Goal: Information Seeking & Learning: Learn about a topic

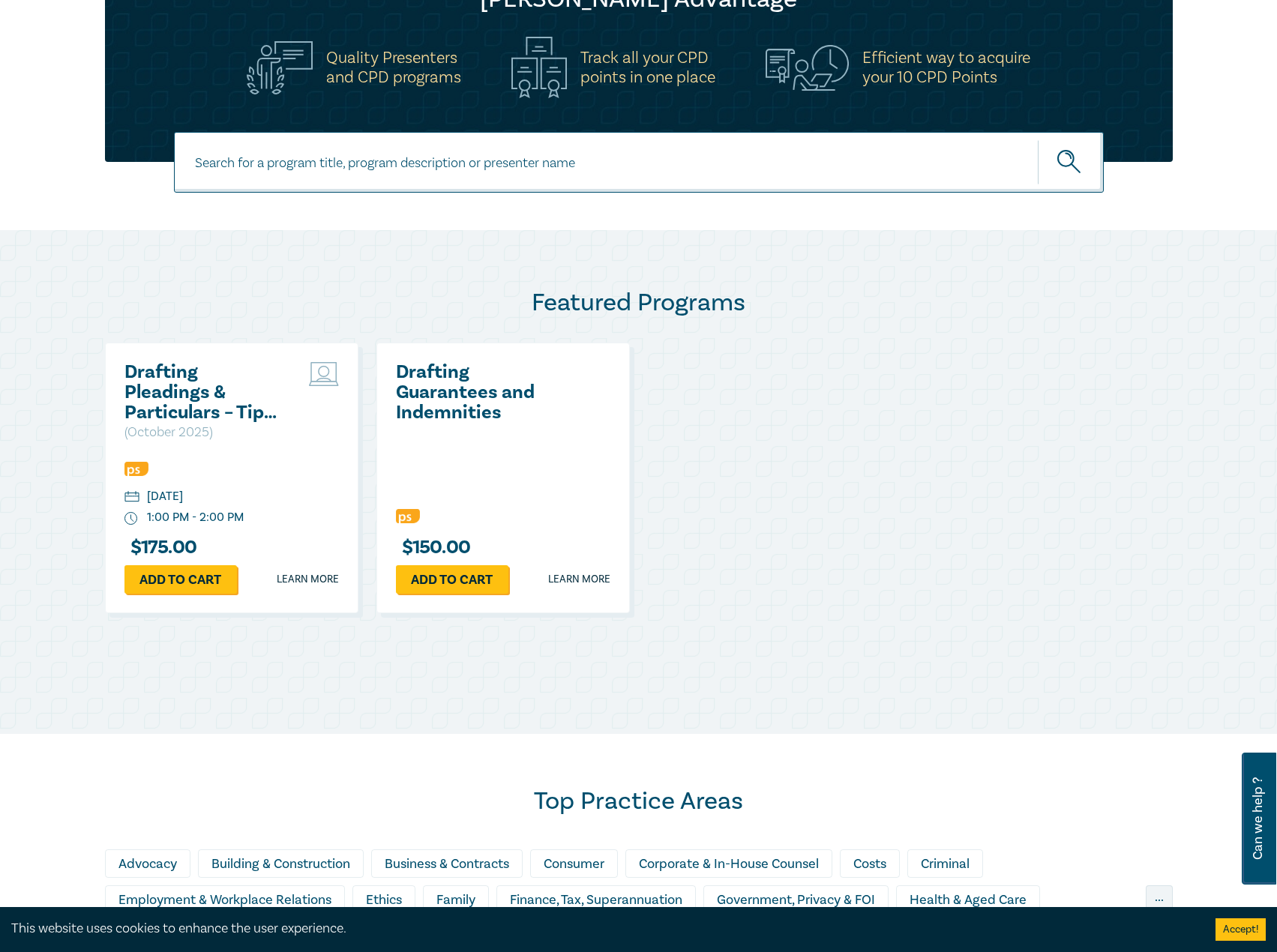
scroll to position [300, 0]
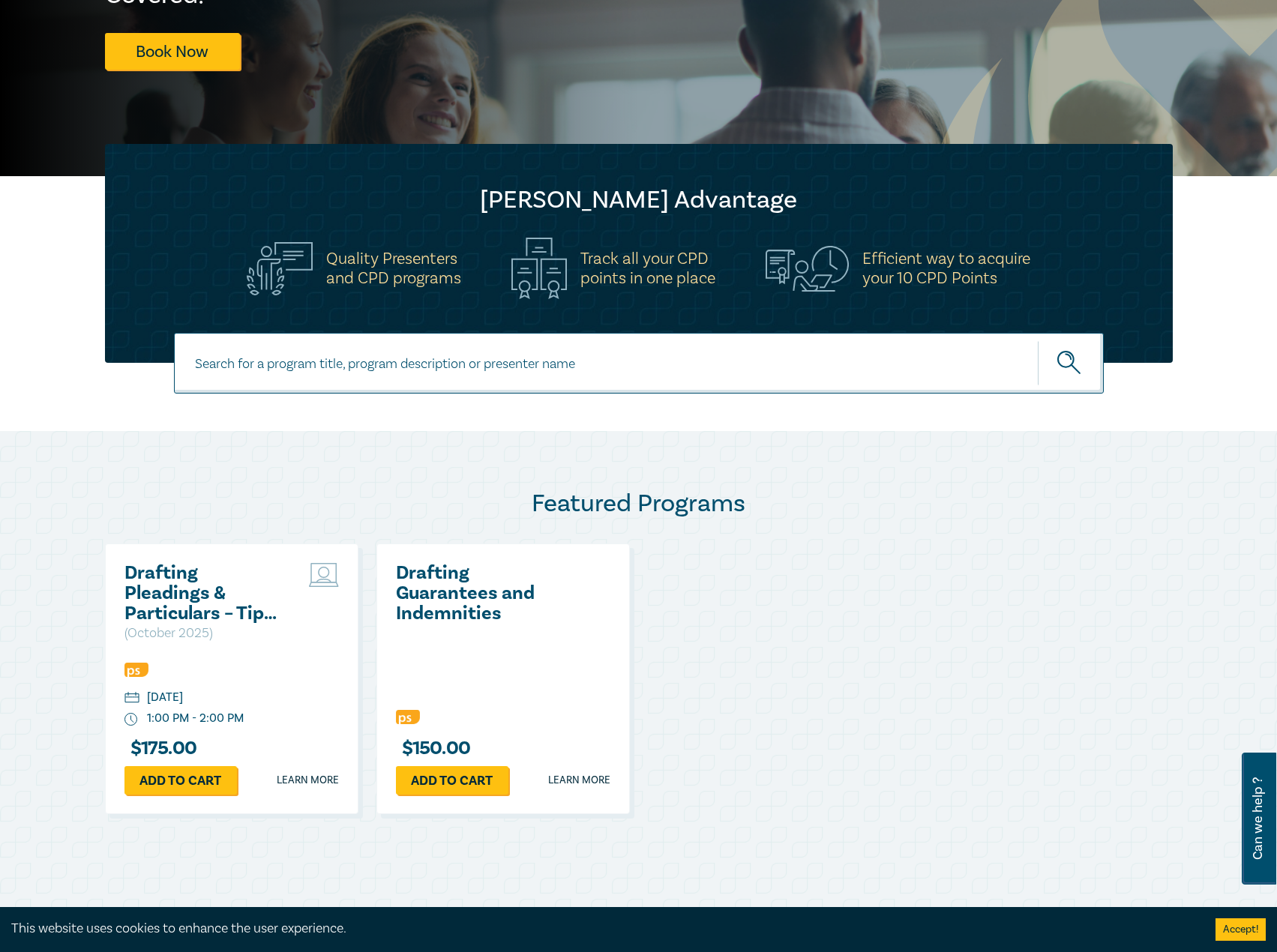
click at [404, 371] on input at bounding box center [638, 363] width 930 height 60
type input "s26105"
click at [1037, 340] on button "submit" at bounding box center [1070, 363] width 66 height 46
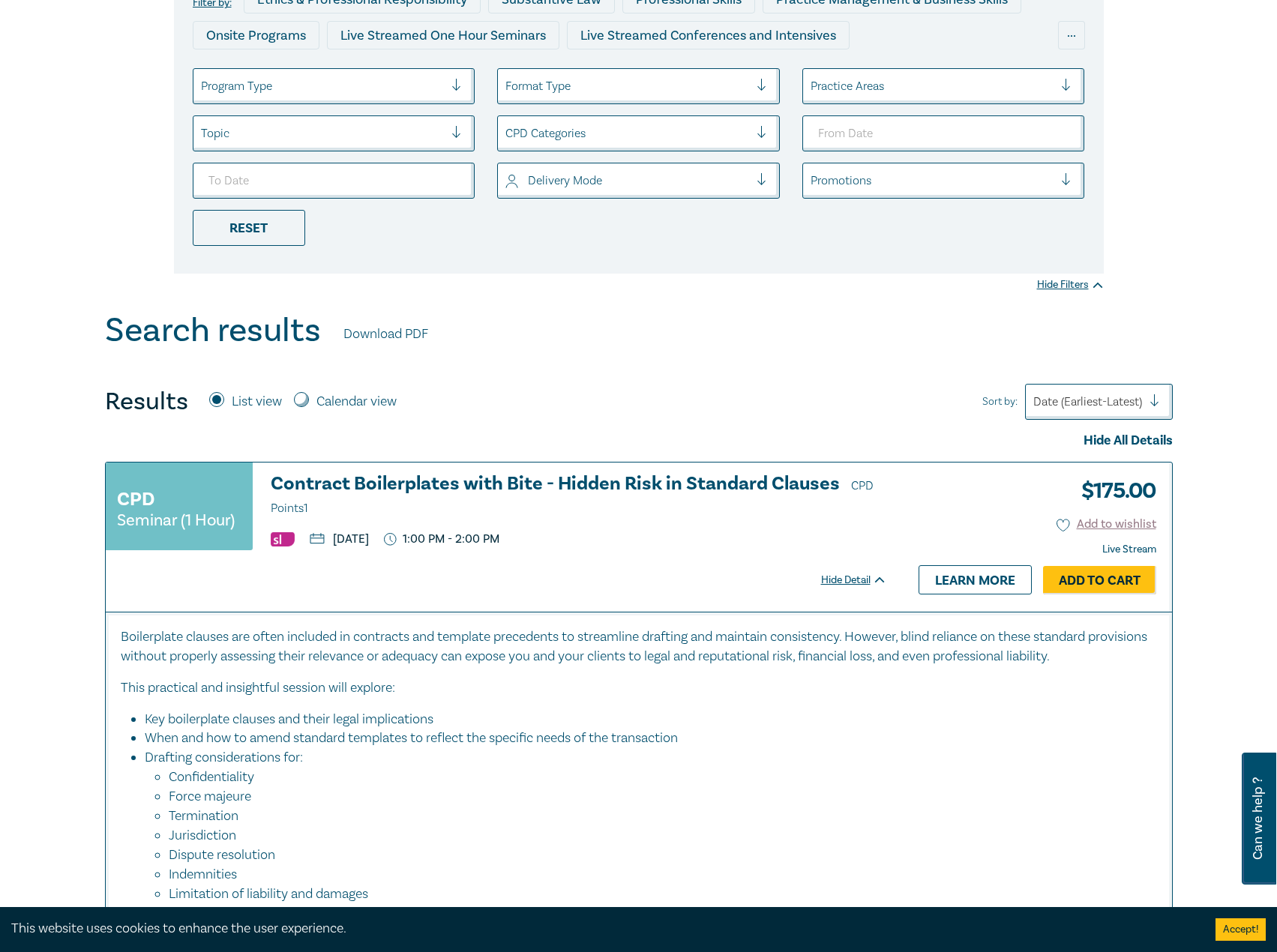
scroll to position [300, 0]
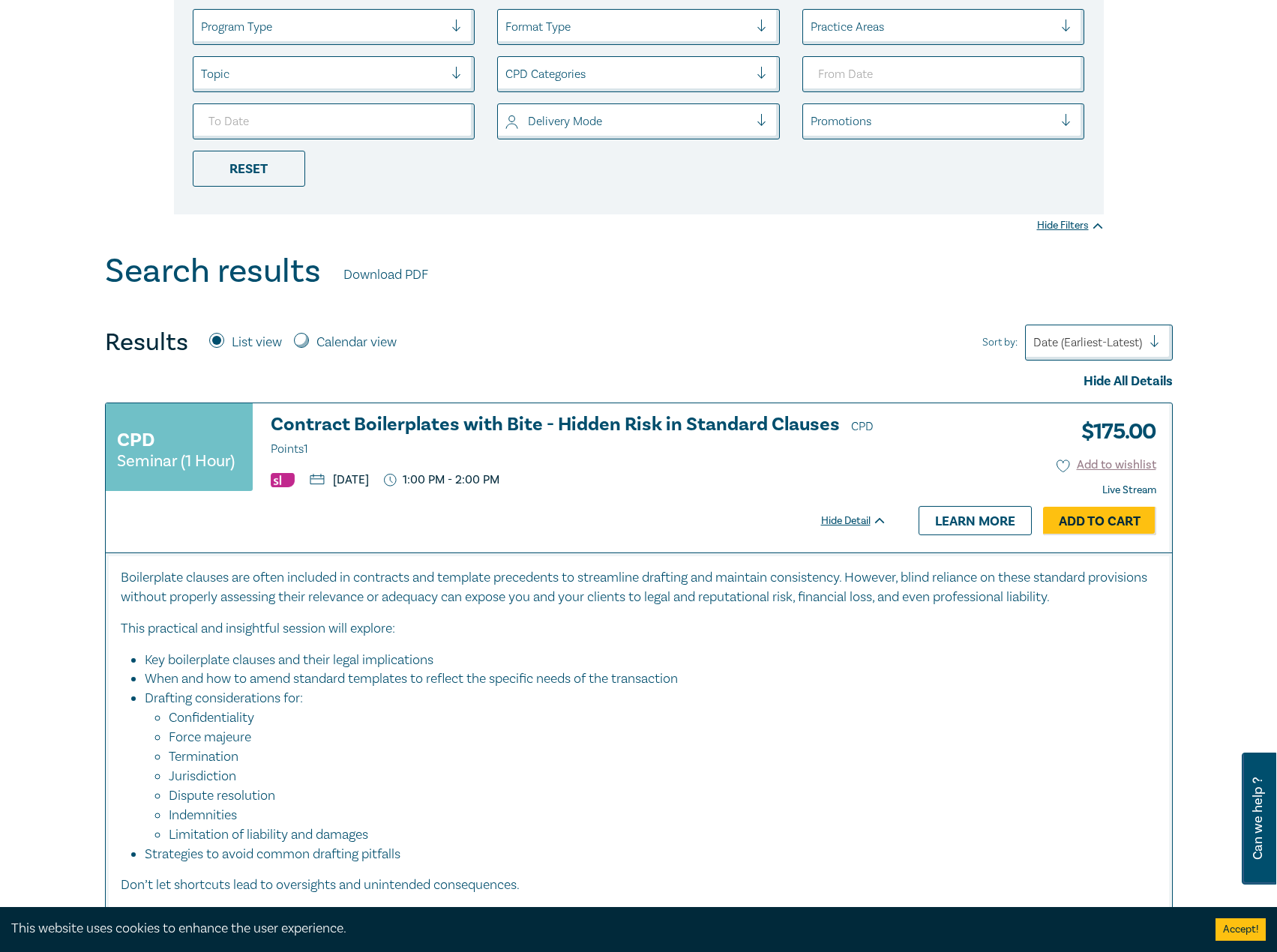
click at [428, 416] on h3 "Contract Boilerplates with Bite - Hidden Risk in Standard Clauses CPD Points 1" at bounding box center [579, 437] width 617 height 45
